Goal: Task Accomplishment & Management: Manage account settings

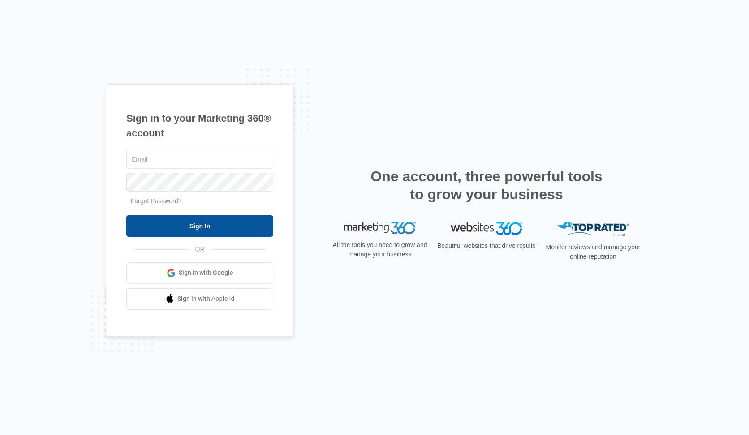
type input "[PERSON_NAME][EMAIL_ADDRESS][DOMAIN_NAME]"
click at [180, 219] on input "Sign In" at bounding box center [199, 225] width 147 height 21
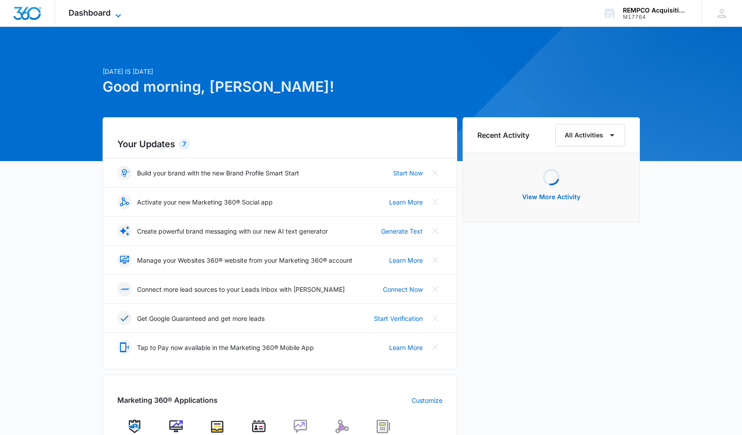
click at [118, 11] on icon at bounding box center [118, 15] width 11 height 11
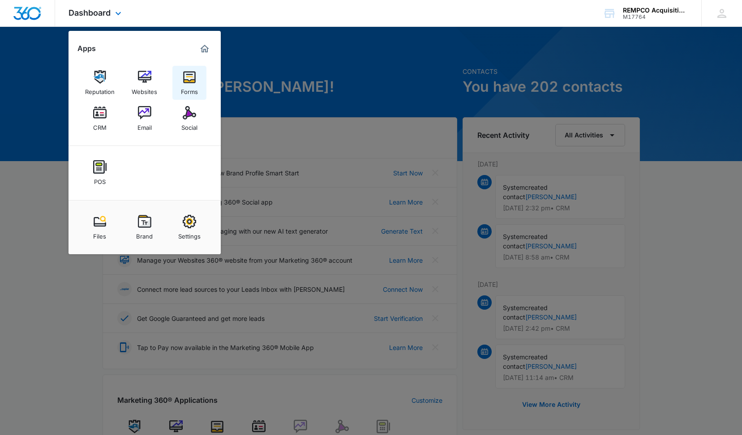
click at [191, 87] on div "Forms" at bounding box center [189, 90] width 17 height 12
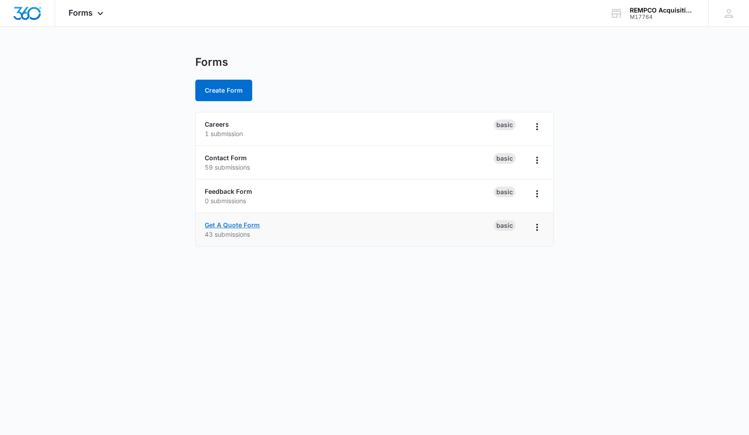
click at [236, 223] on link "Get A Quote Form" at bounding box center [232, 225] width 55 height 8
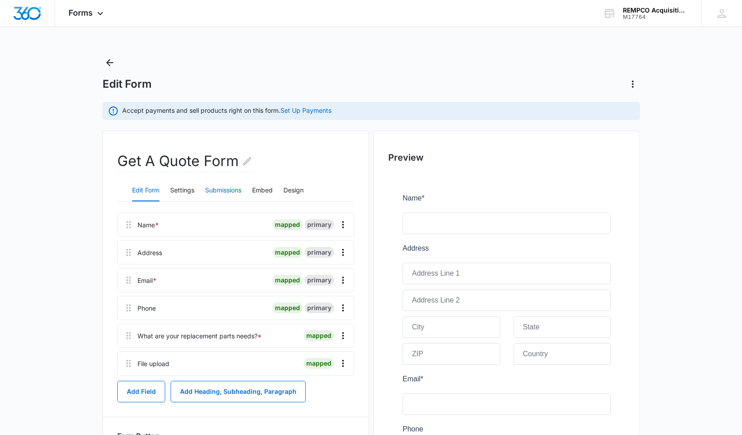
click at [218, 190] on button "Submissions" at bounding box center [223, 190] width 36 height 21
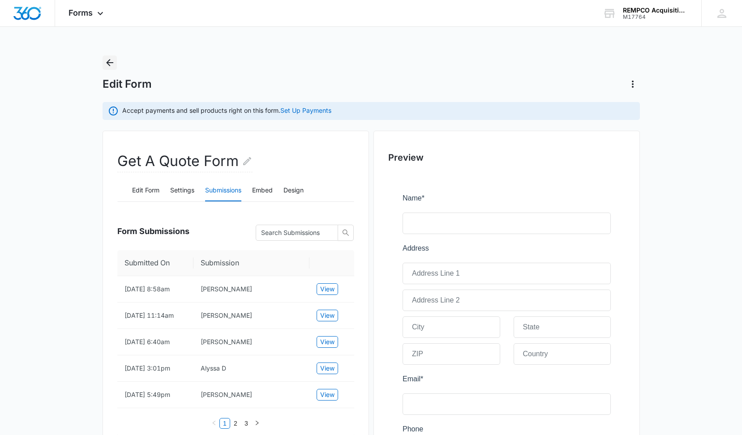
click at [109, 60] on icon "Back" at bounding box center [109, 62] width 7 height 7
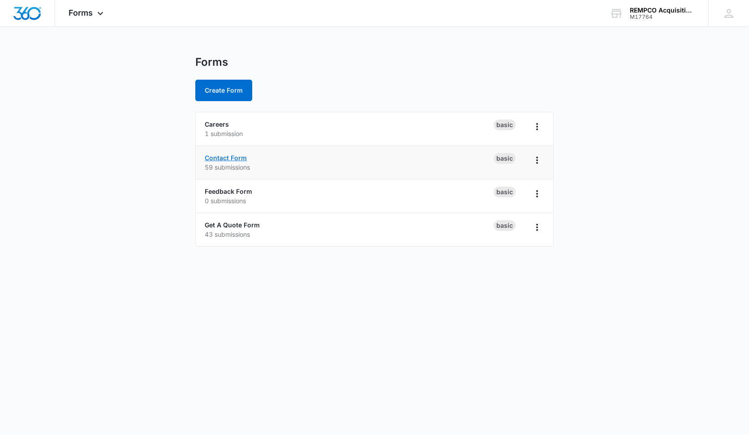
click at [222, 157] on link "Contact Form" at bounding box center [226, 158] width 42 height 8
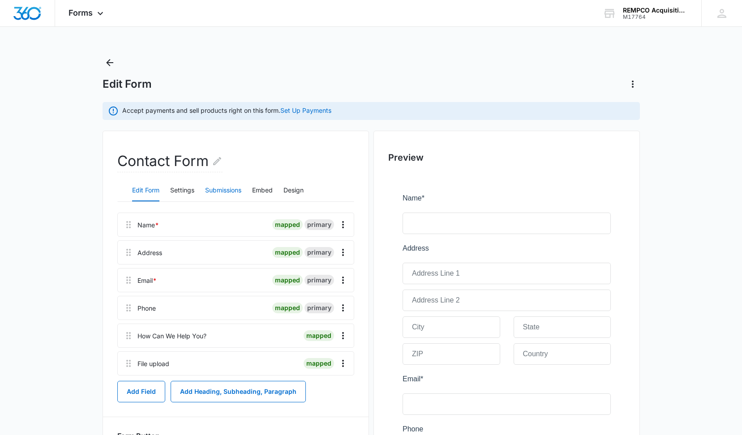
click at [224, 186] on button "Submissions" at bounding box center [223, 190] width 36 height 21
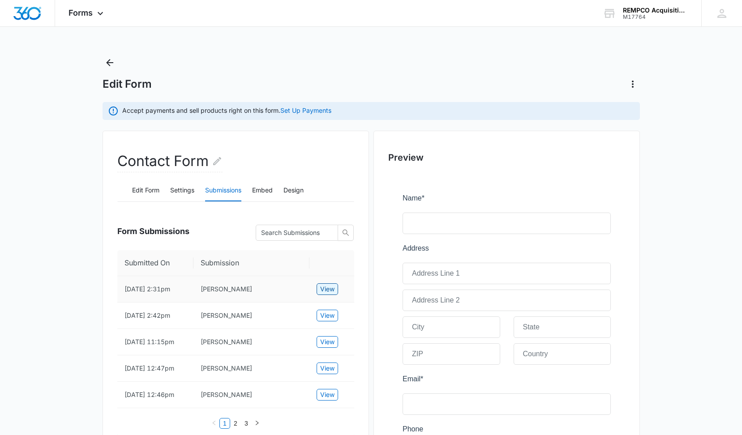
click at [328, 287] on span "View" at bounding box center [327, 289] width 14 height 10
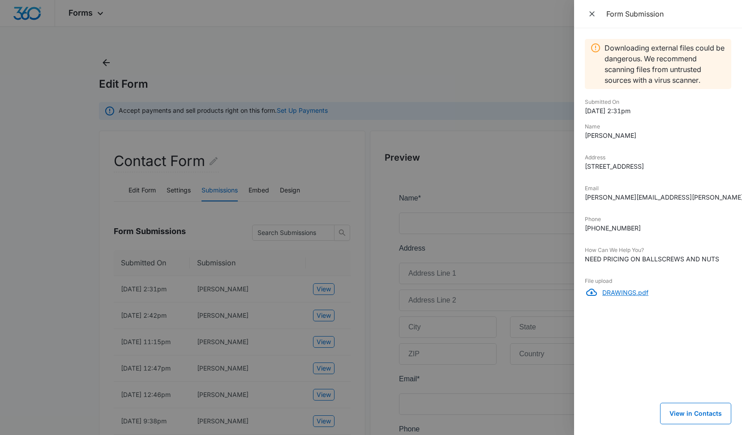
click at [626, 297] on p "DRAWINGS.pdf" at bounding box center [666, 292] width 129 height 9
